Goal: Navigation & Orientation: Find specific page/section

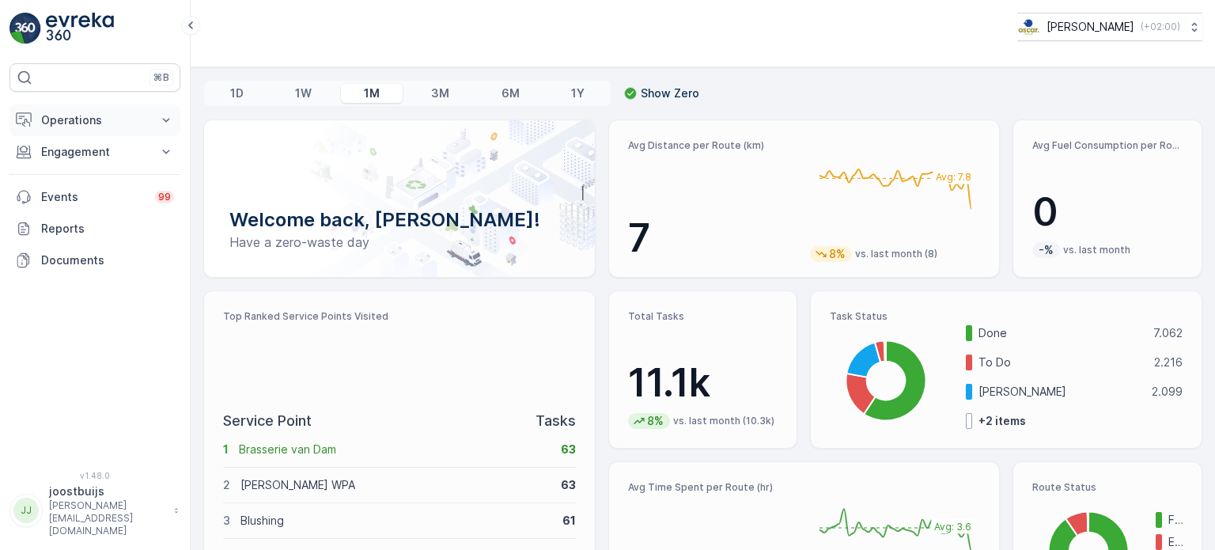
click at [76, 124] on p "Operations" at bounding box center [95, 120] width 108 height 16
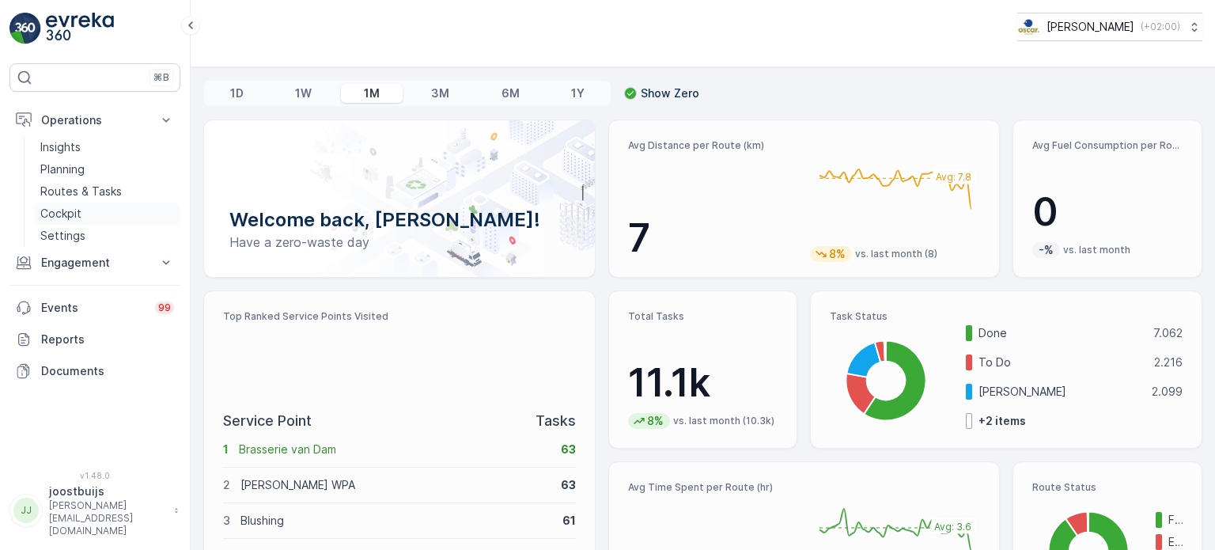
click at [67, 214] on p "Cockpit" at bounding box center [60, 214] width 41 height 16
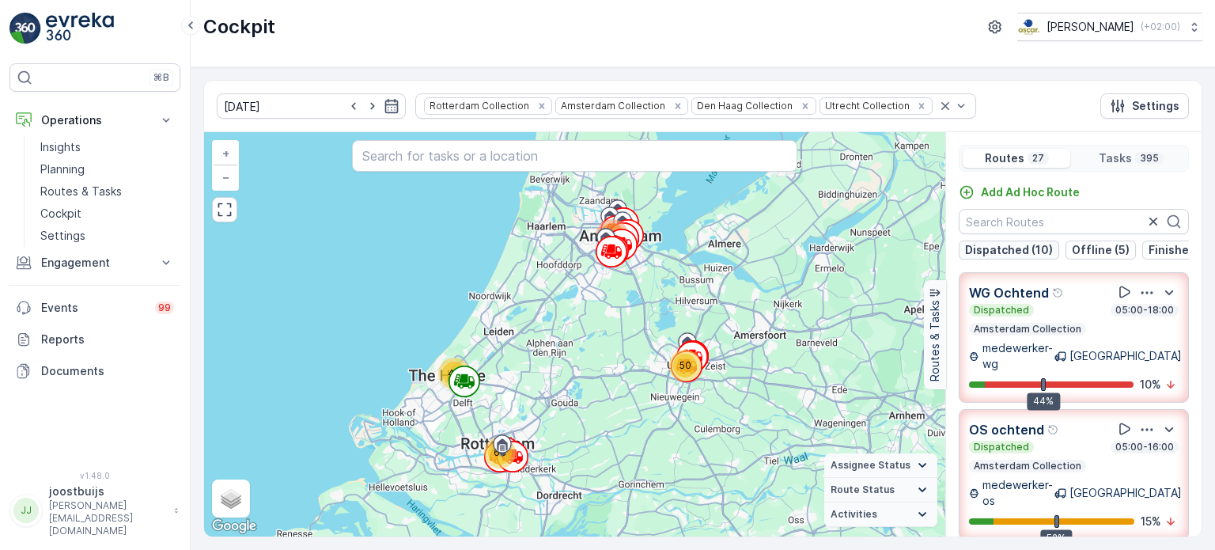
click at [998, 253] on p "Dispatched (10)" at bounding box center [1009, 250] width 88 height 16
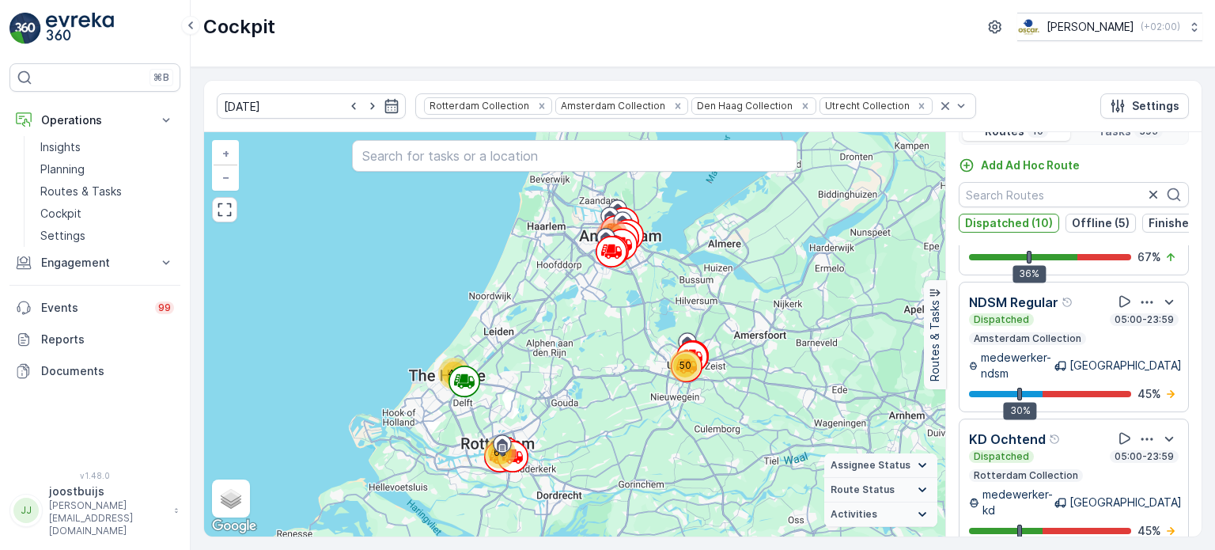
scroll to position [39, 0]
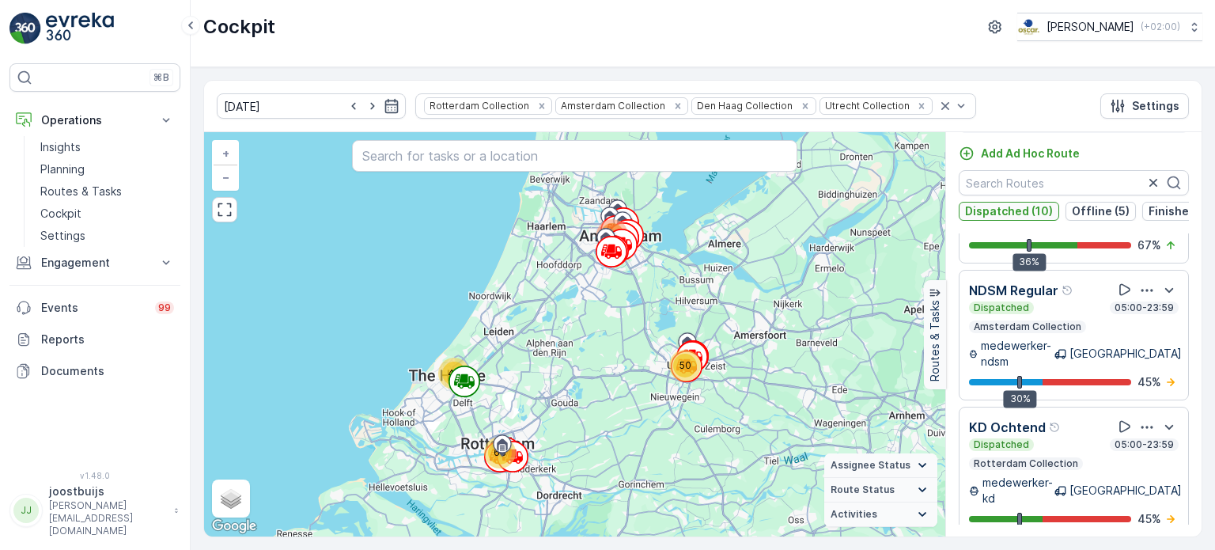
click at [1015, 204] on p "Dispatched (10)" at bounding box center [1009, 211] width 88 height 16
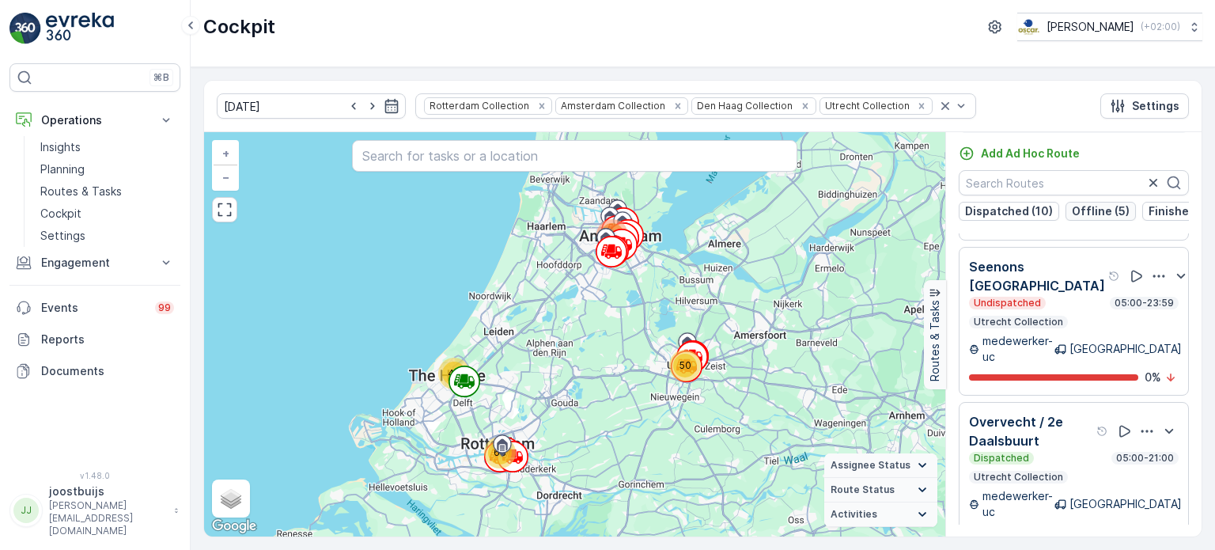
click at [1076, 208] on p "Offline (5)" at bounding box center [1101, 211] width 58 height 16
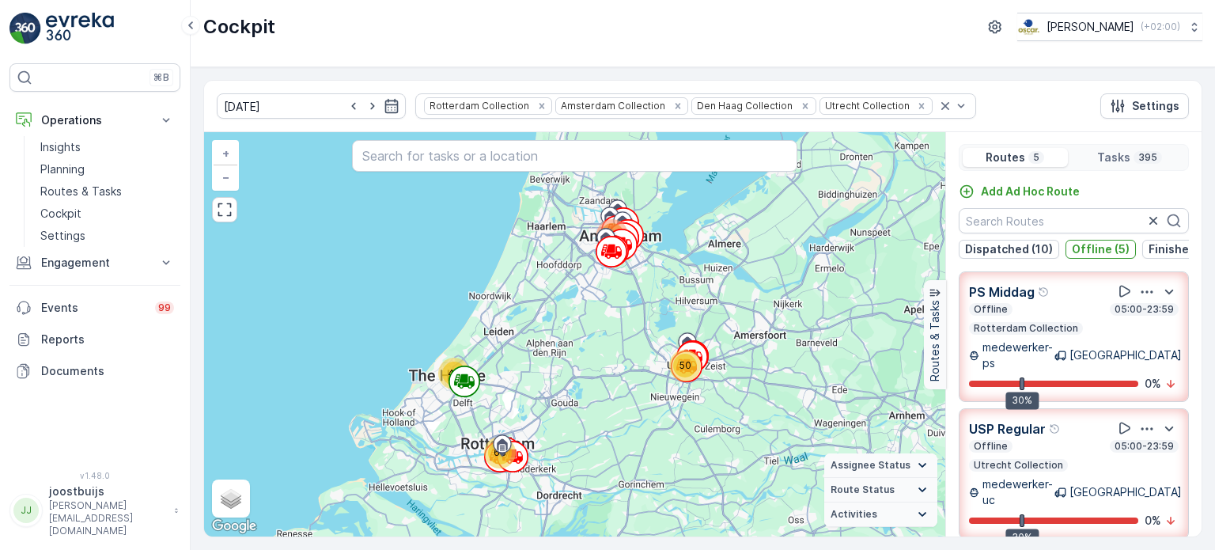
scroll to position [0, 0]
click at [1082, 251] on p "Offline (5)" at bounding box center [1101, 250] width 58 height 16
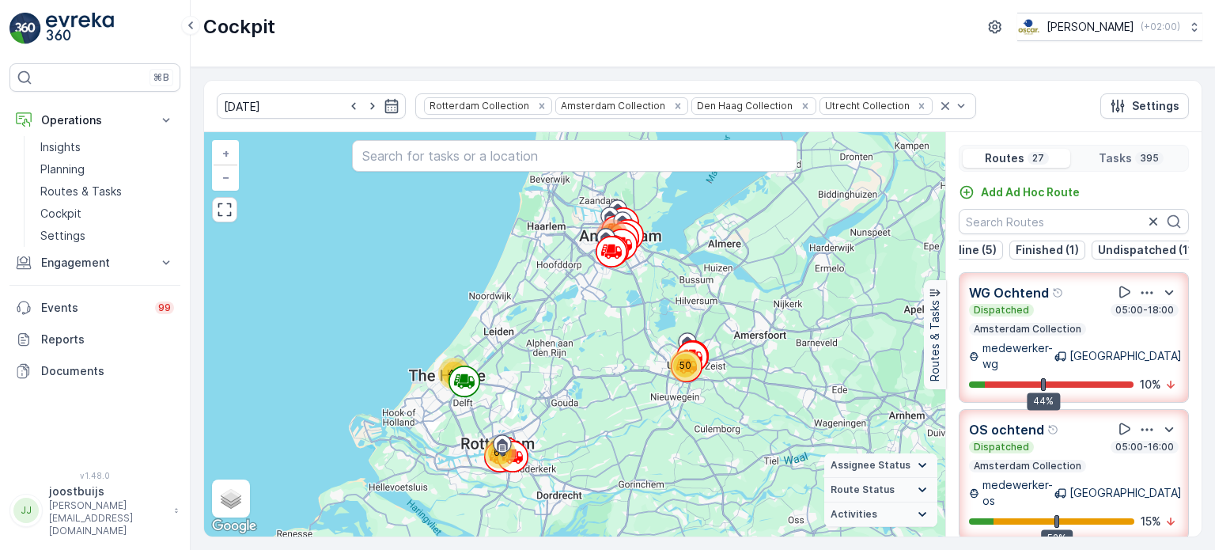
scroll to position [0, 141]
click at [1138, 250] on p "Undispatched (11)" at bounding box center [1140, 250] width 100 height 16
